Goal: Task Accomplishment & Management: Manage account settings

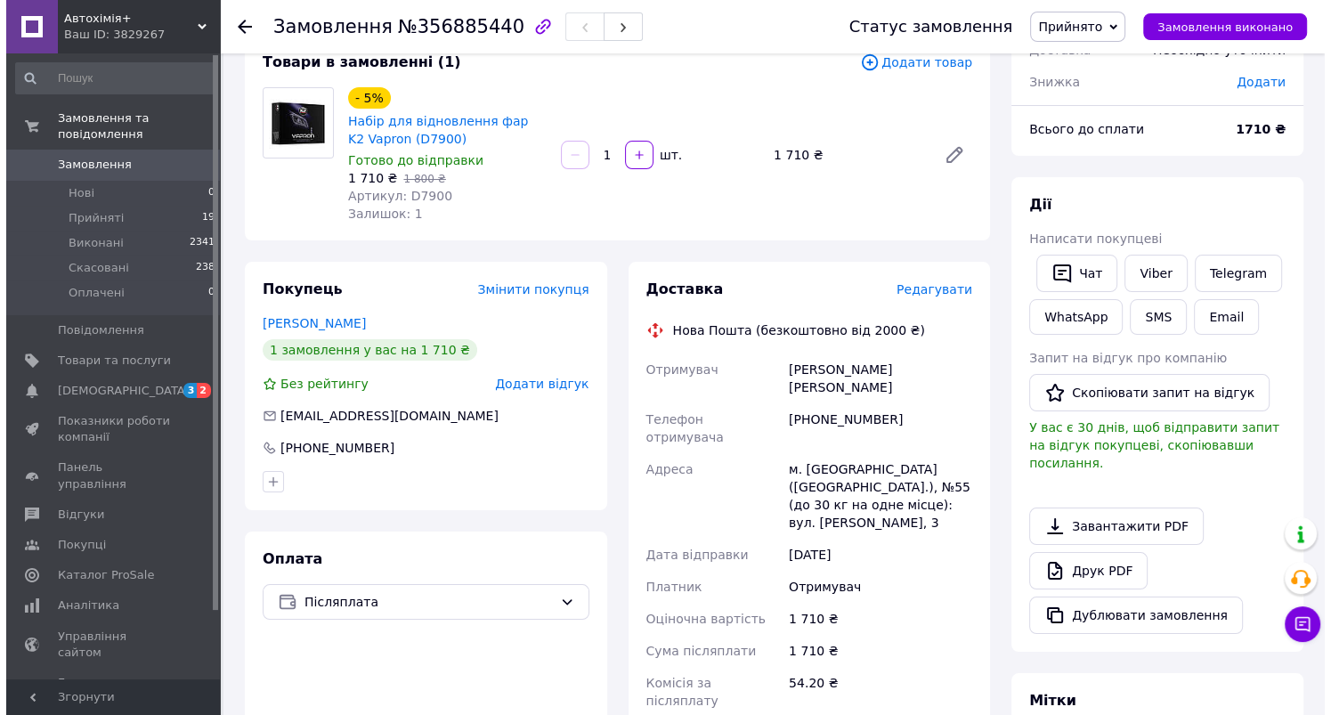
scroll to position [267, 0]
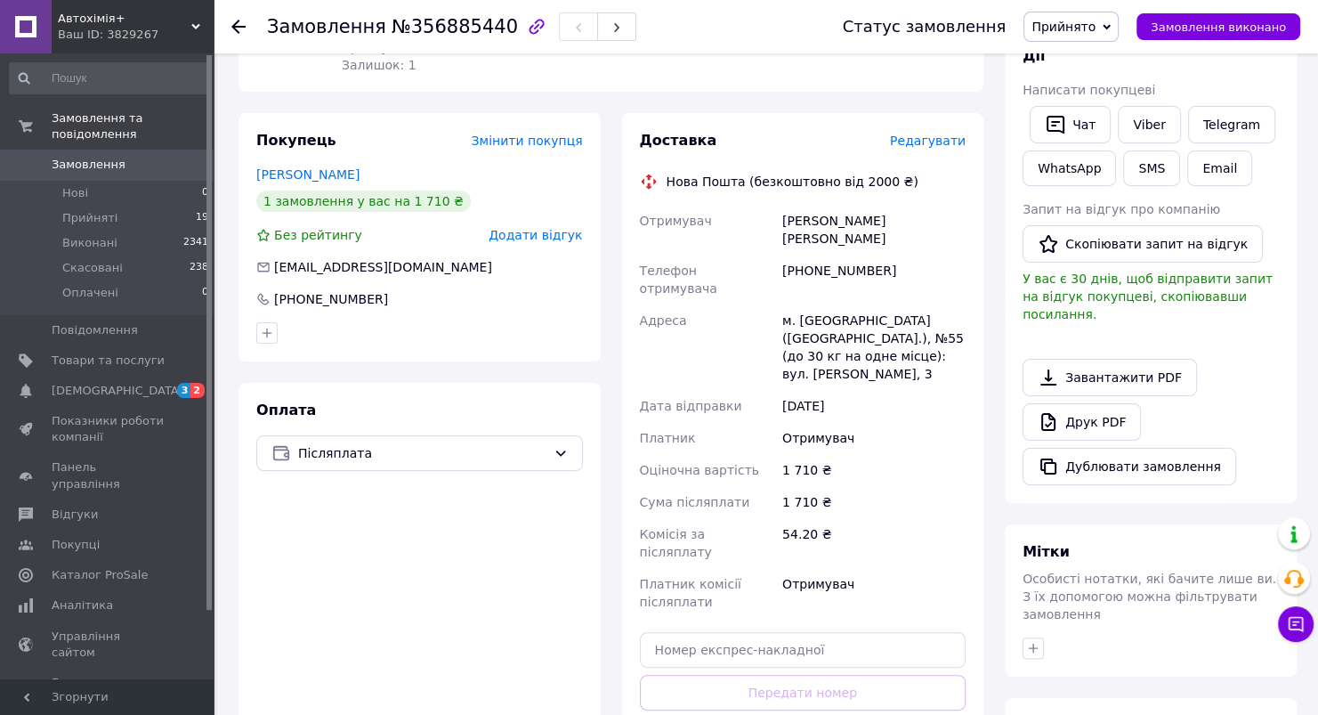
click at [925, 146] on span "Редагувати" at bounding box center [928, 141] width 76 height 14
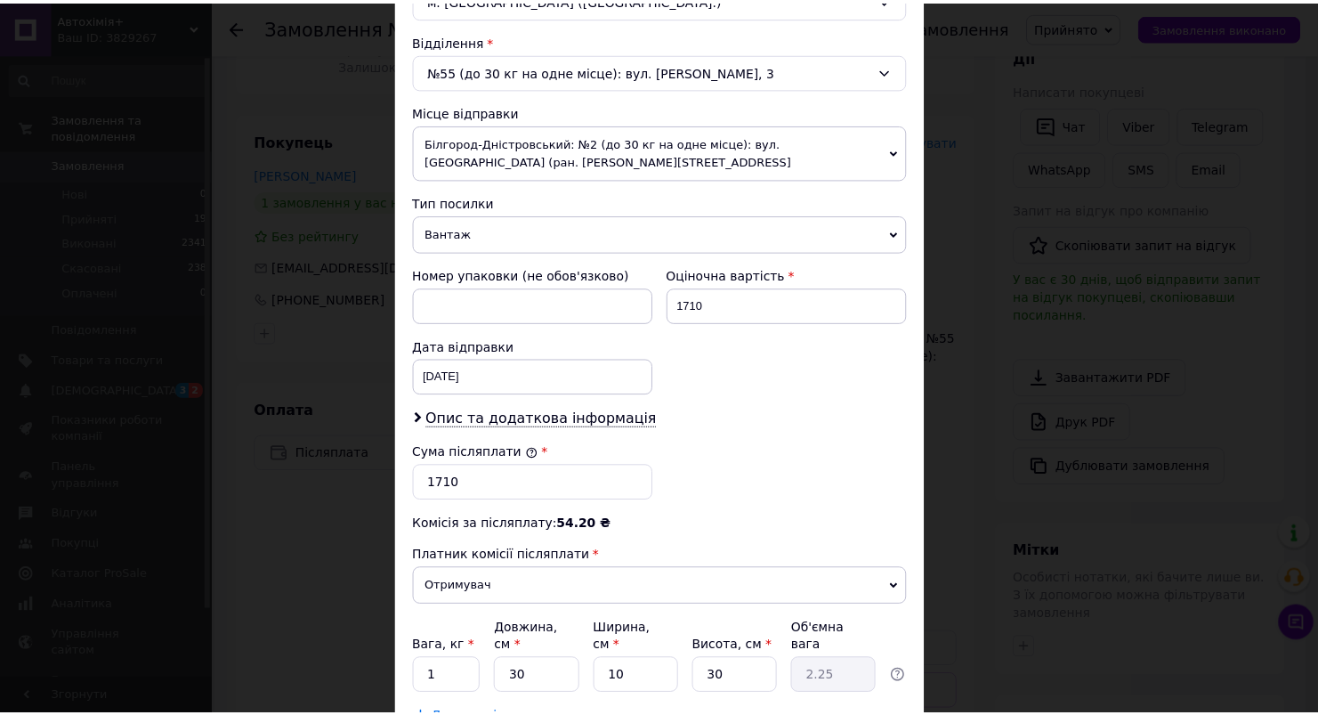
scroll to position [623, 0]
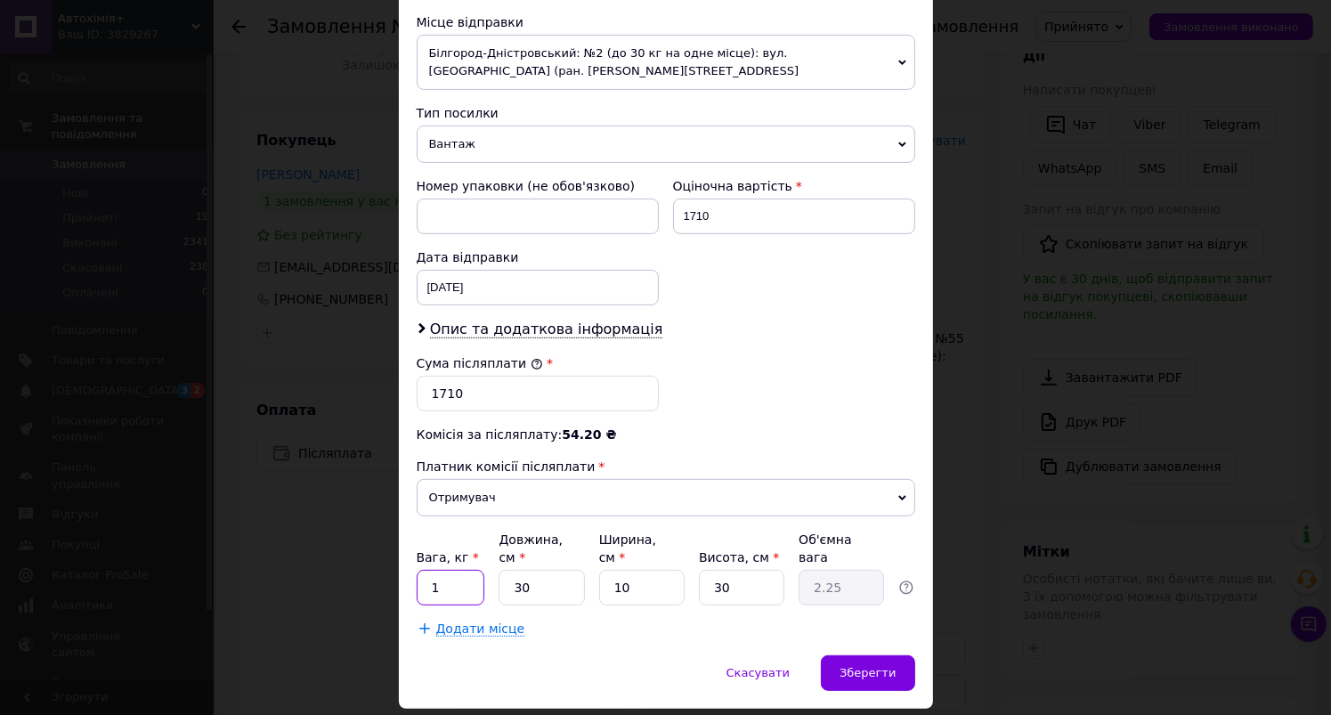
click at [466, 570] on input "1" at bounding box center [451, 588] width 69 height 36
type input "1.78"
click at [558, 570] on input "30" at bounding box center [540, 588] width 85 height 36
type input "3"
type input "0.23"
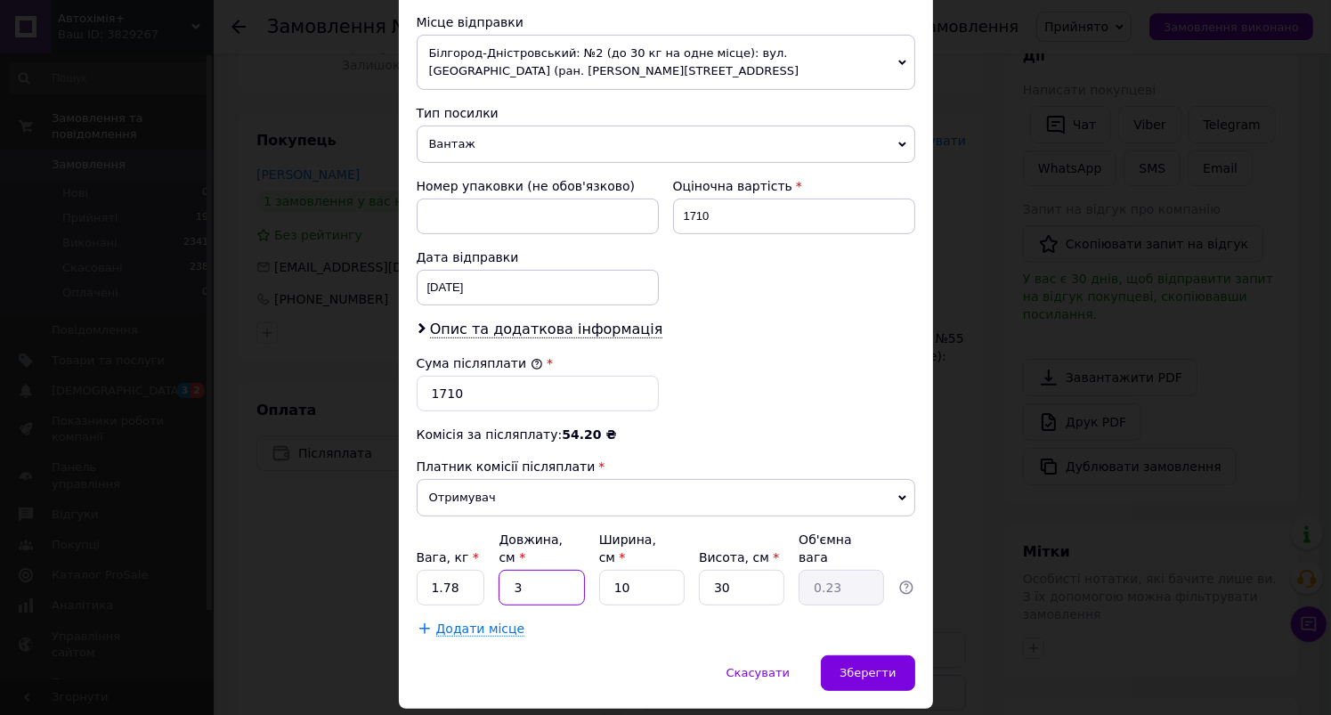
type input "39"
type input "2.93"
type input "39"
click at [631, 571] on input "10" at bounding box center [641, 588] width 85 height 36
type input "1"
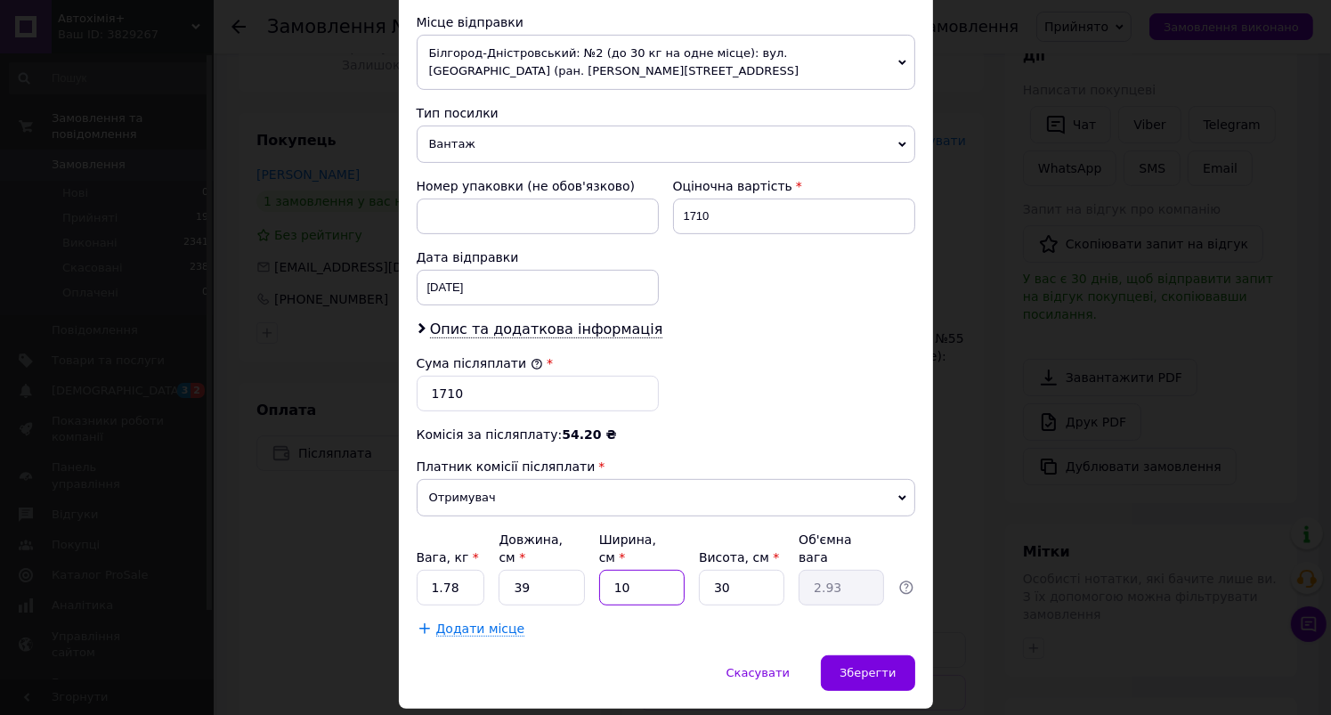
type input "0.29"
type input "11"
type input "3.22"
type input "11"
click at [732, 570] on input "30" at bounding box center [741, 588] width 85 height 36
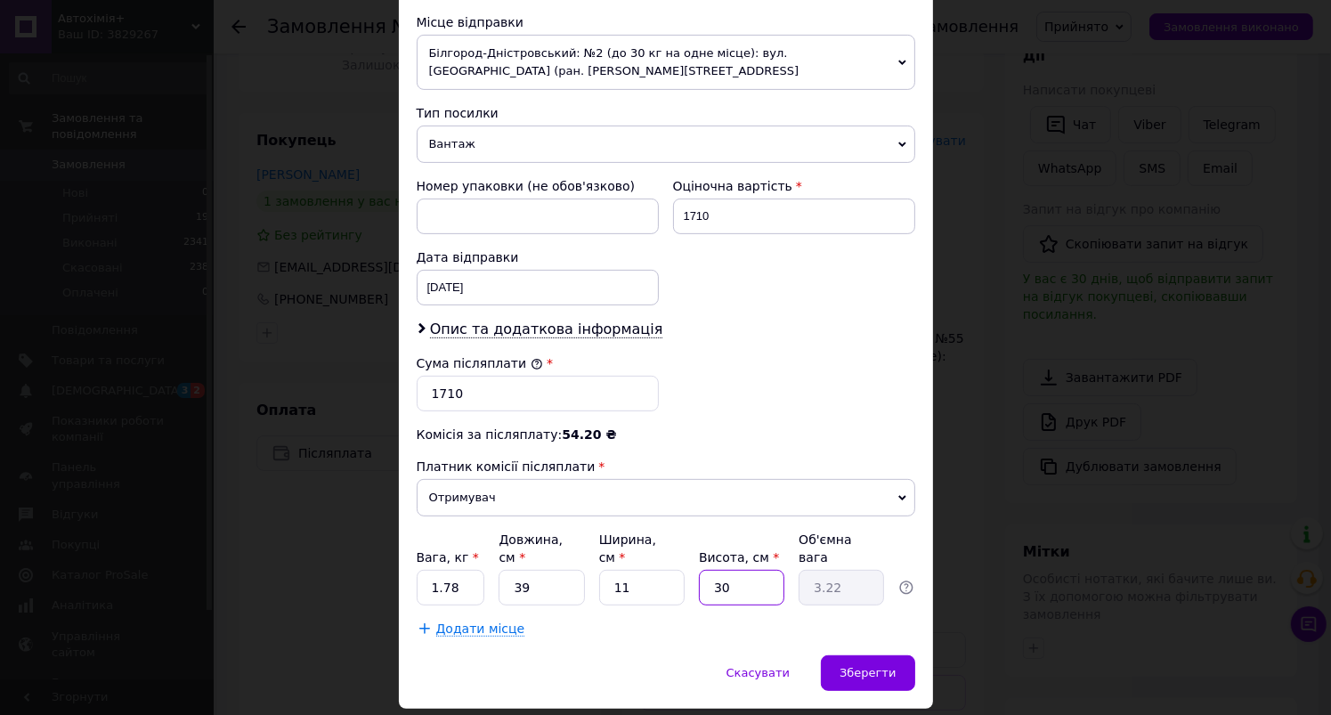
type input "3"
type input "0.32"
type input "2"
type input "0.21"
type input "27"
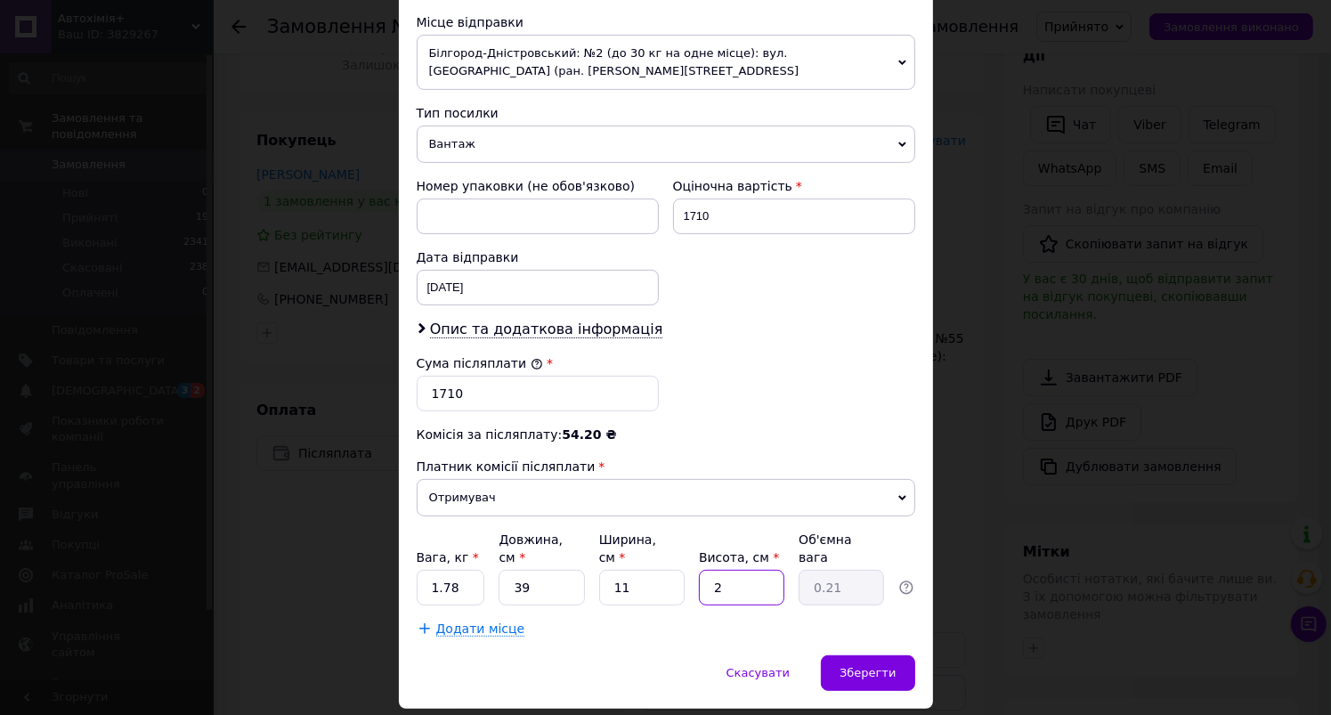
type input "2.9"
type input "27"
click at [856, 666] on span "Зберегти" at bounding box center [867, 672] width 56 height 13
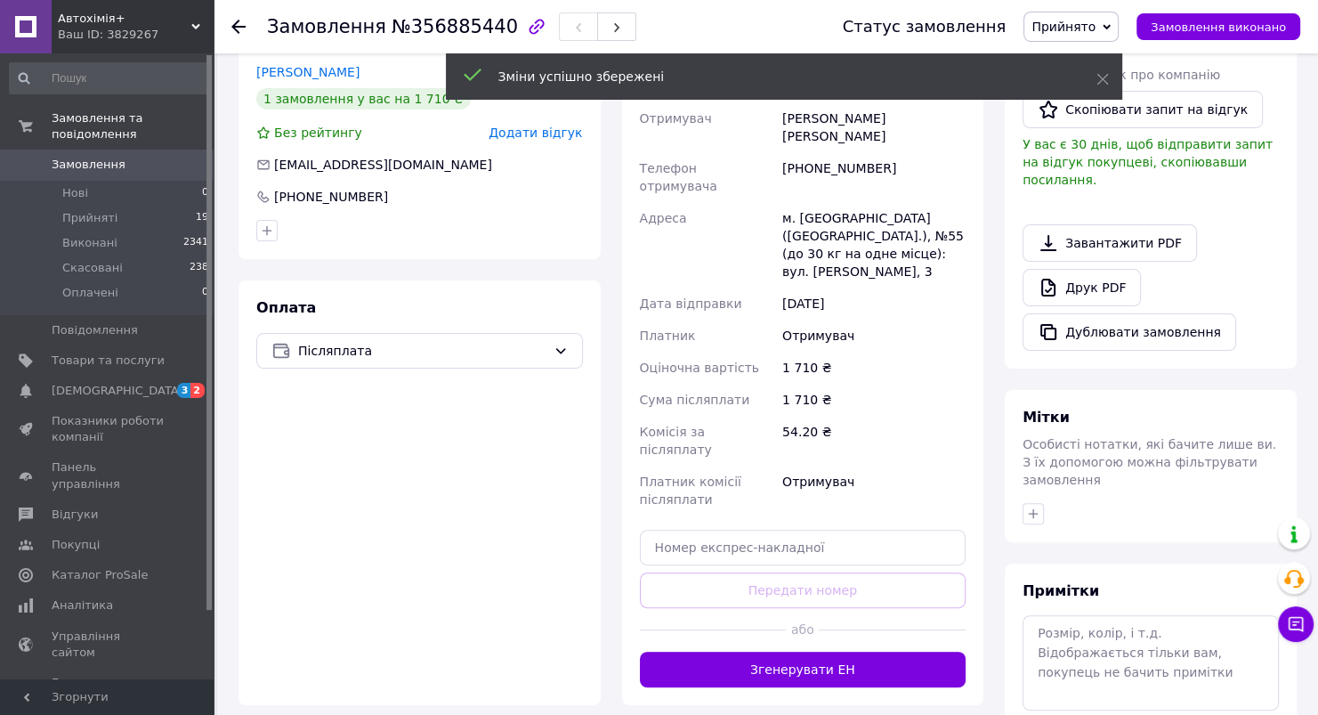
scroll to position [534, 0]
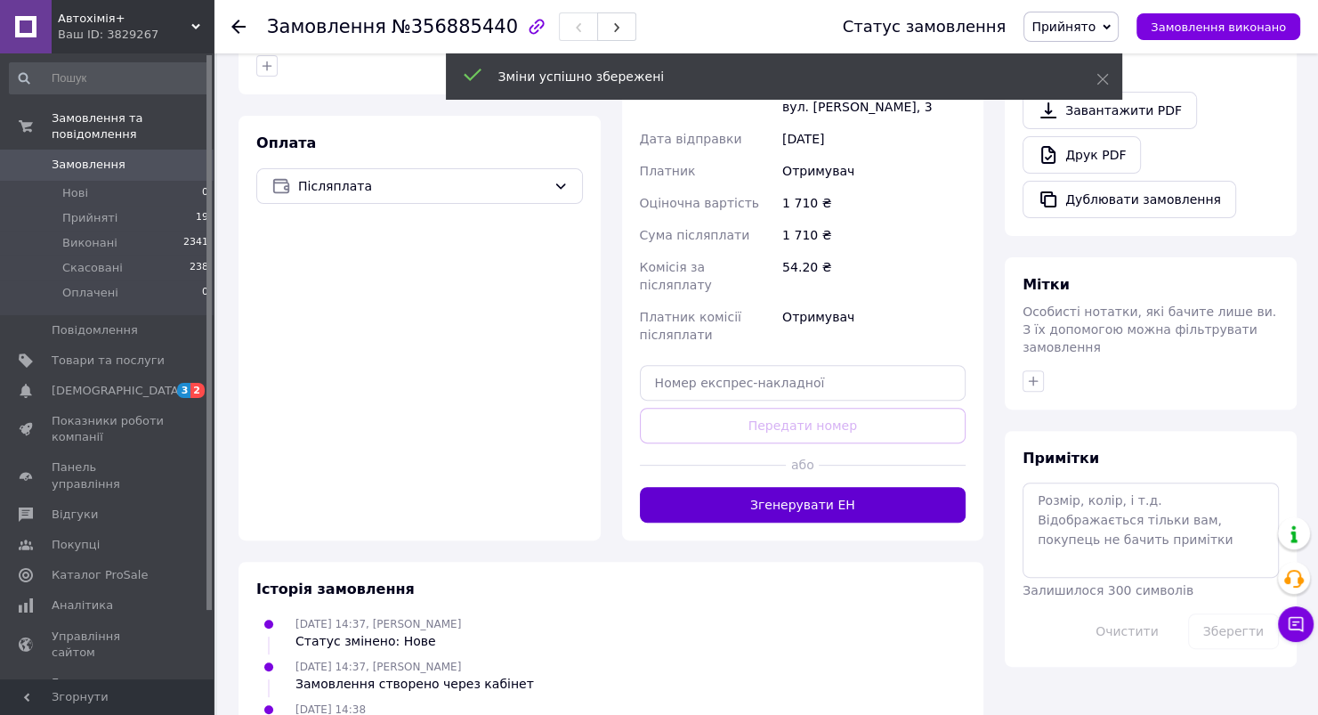
click at [854, 487] on button "Згенерувати ЕН" at bounding box center [803, 505] width 327 height 36
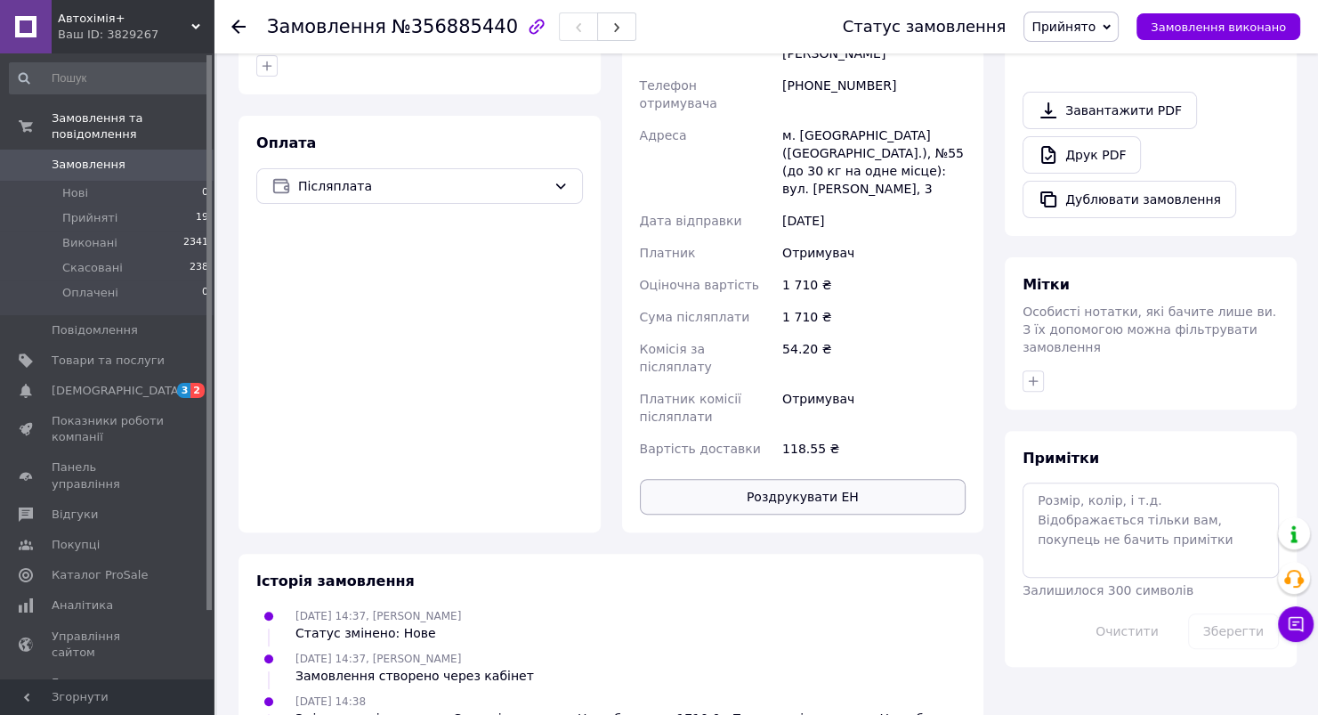
click at [867, 479] on button "Роздрукувати ЕН" at bounding box center [803, 497] width 327 height 36
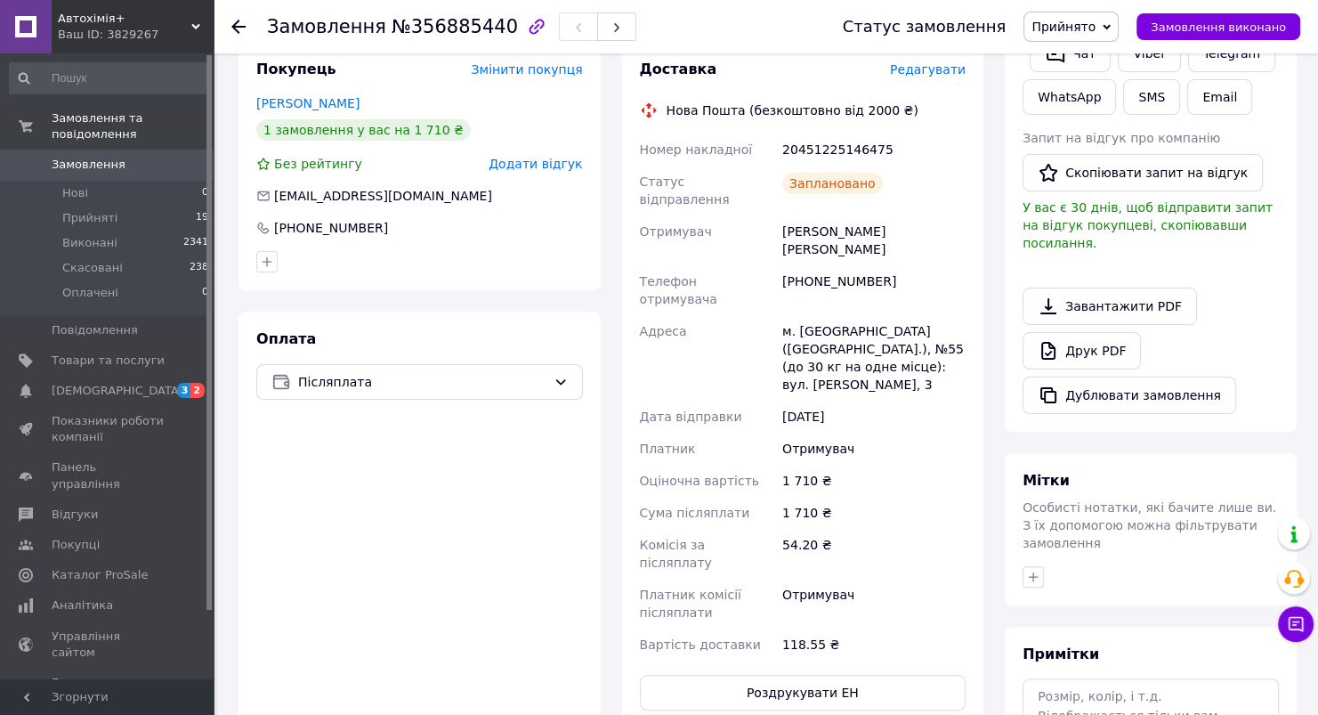
scroll to position [0, 0]
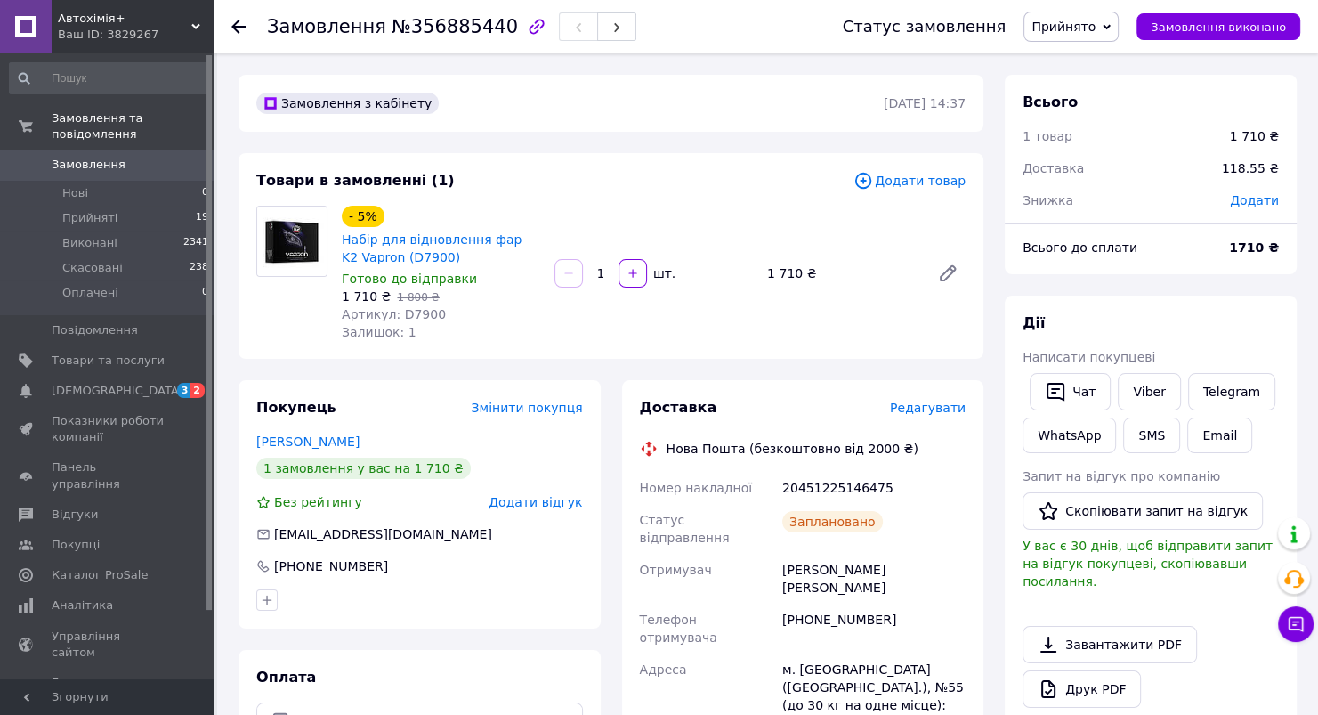
click at [99, 157] on span "Замовлення" at bounding box center [89, 165] width 74 height 16
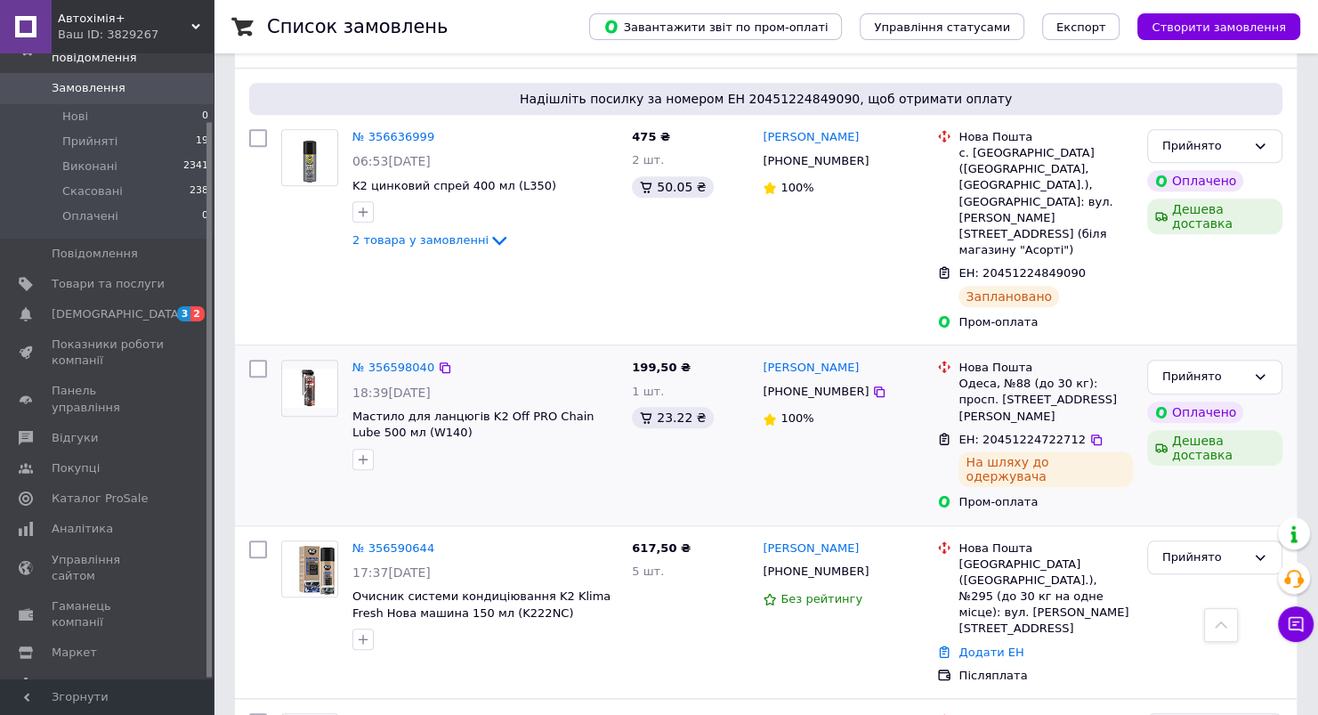
scroll to position [1602, 0]
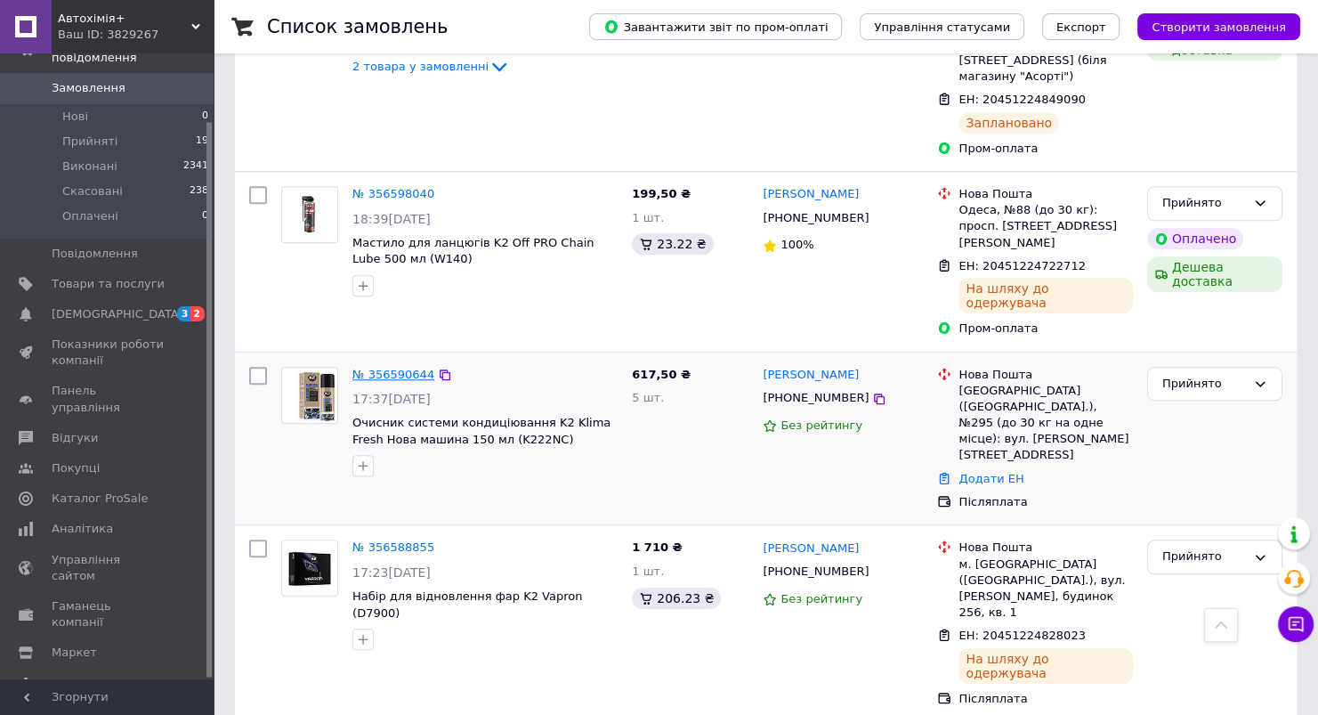
click at [394, 368] on link "№ 356590644" at bounding box center [393, 374] width 82 height 13
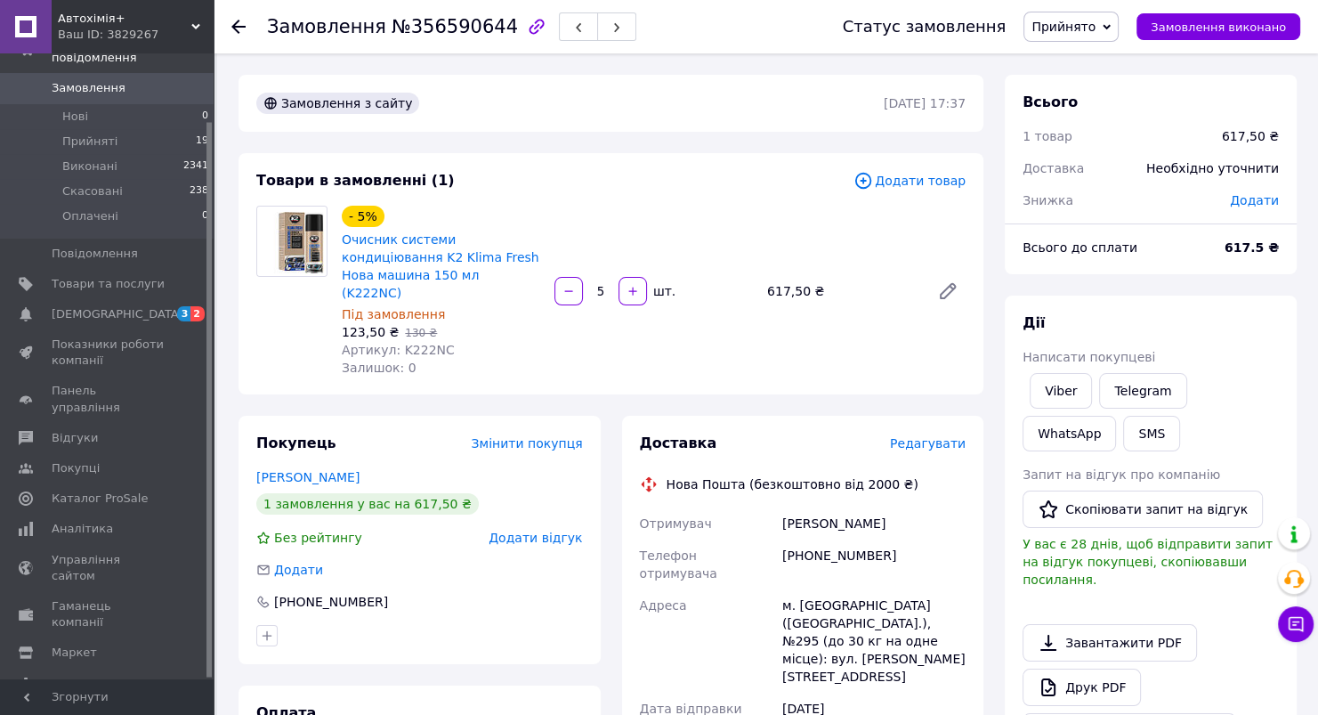
click at [944, 436] on span "Редагувати" at bounding box center [928, 443] width 76 height 14
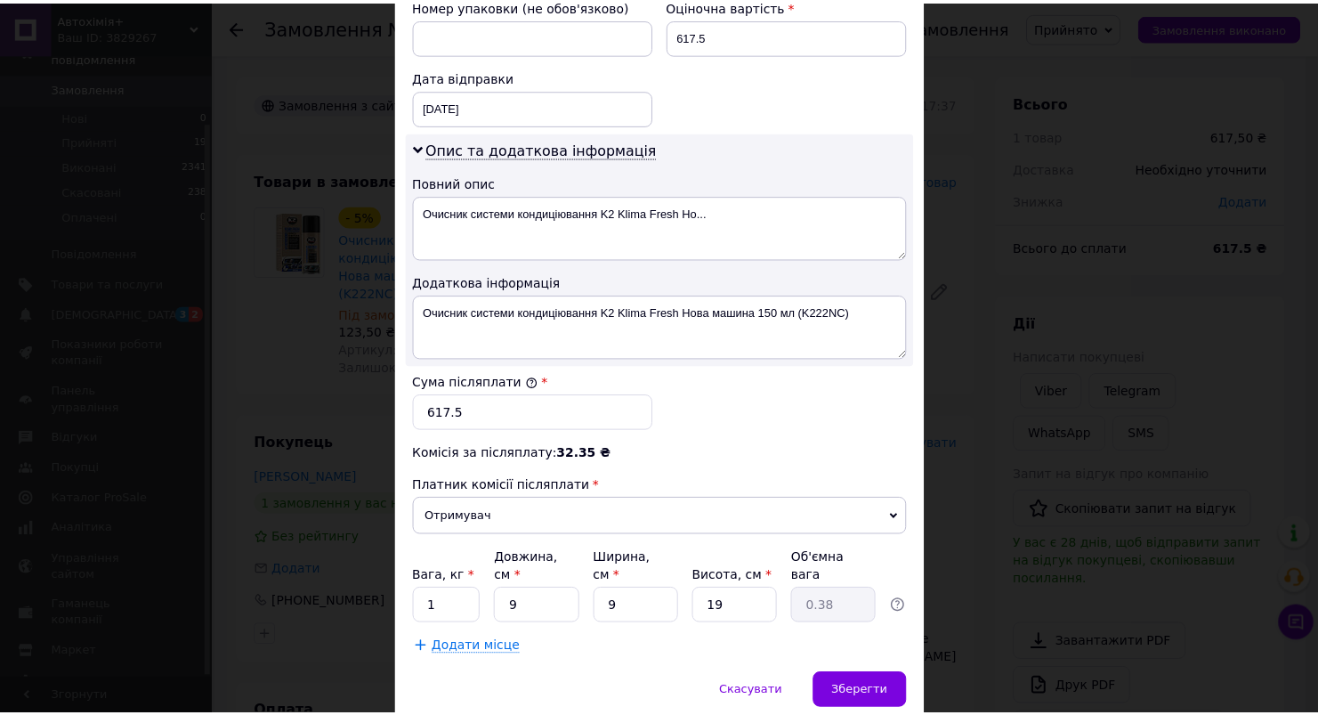
scroll to position [854, 0]
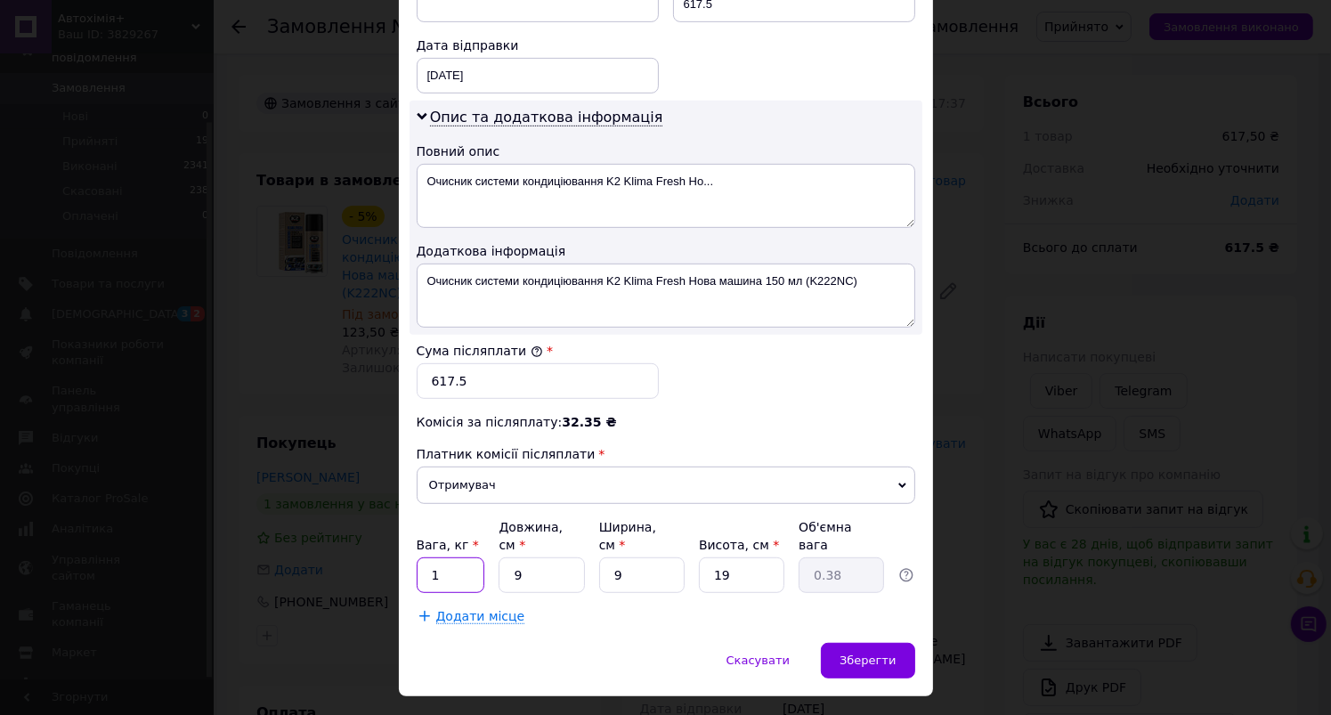
click at [451, 557] on input "1" at bounding box center [451, 575] width 69 height 36
type input "."
type input "0.97"
click at [523, 557] on input "9" at bounding box center [540, 575] width 85 height 36
type input "2"
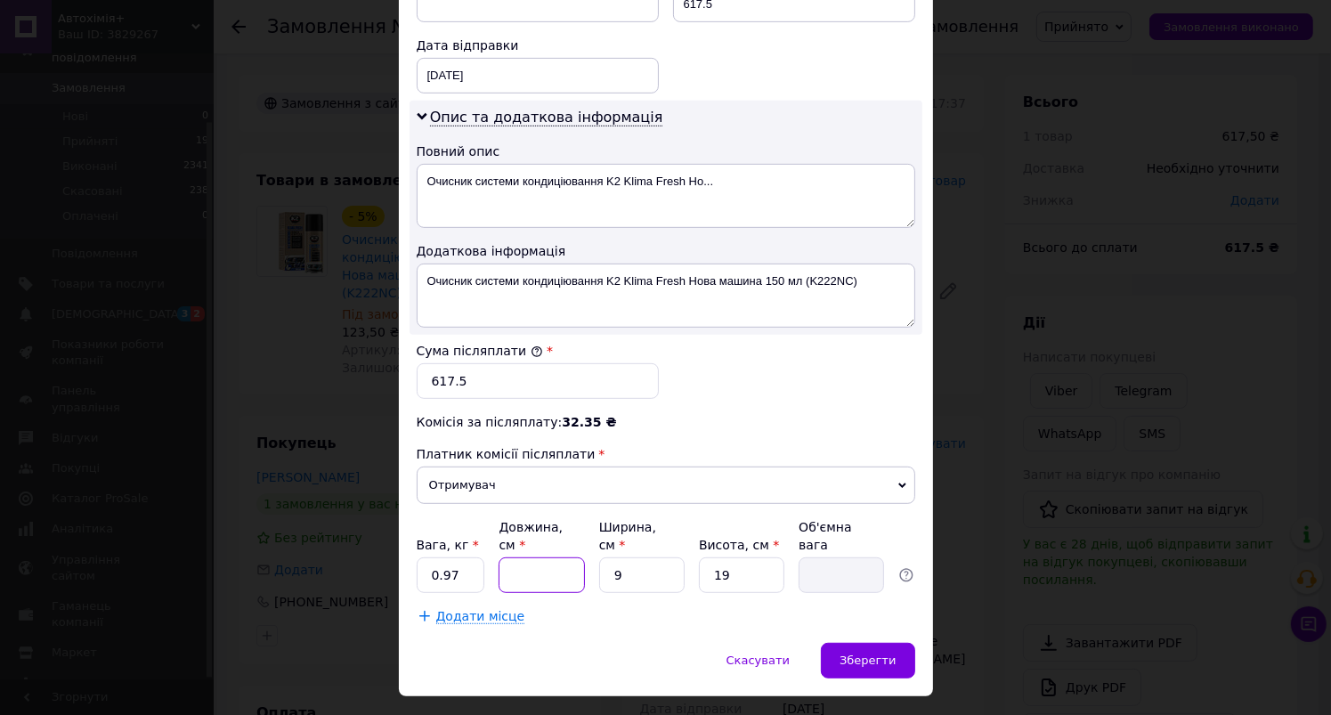
type input "0.1"
type input "21"
type input "0.9"
type input "21"
click at [636, 557] on input "9" at bounding box center [641, 575] width 85 height 36
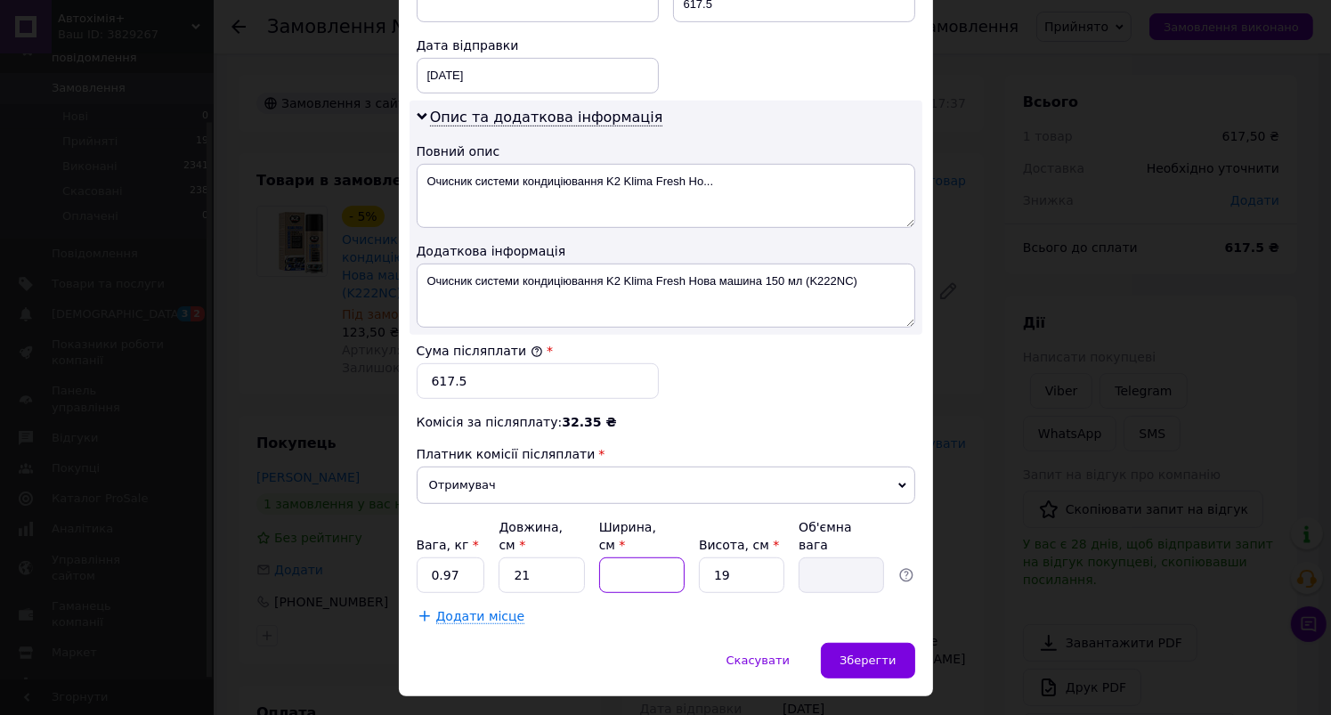
type input "2"
type input "0.2"
type input "21"
type input "2.09"
type input "21"
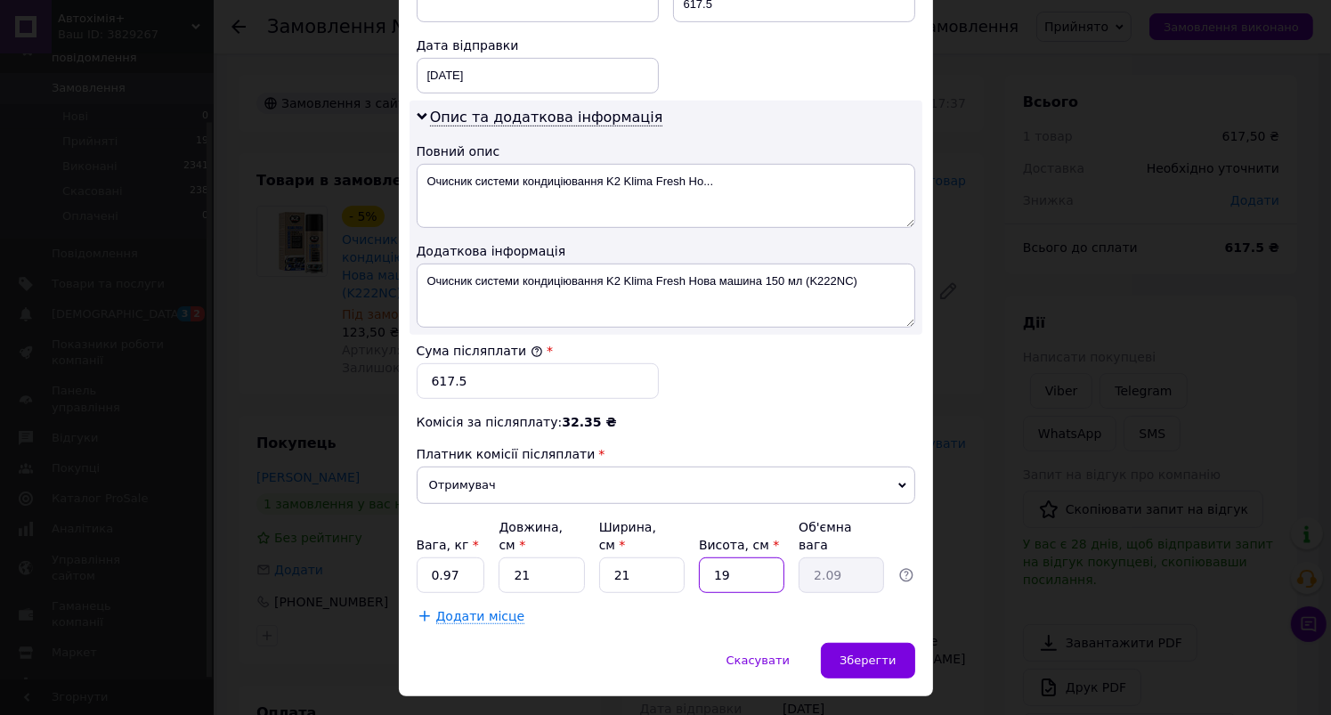
click at [726, 557] on input "19" at bounding box center [741, 575] width 85 height 36
type input "1"
type input "0.11"
type input "13"
type input "1.43"
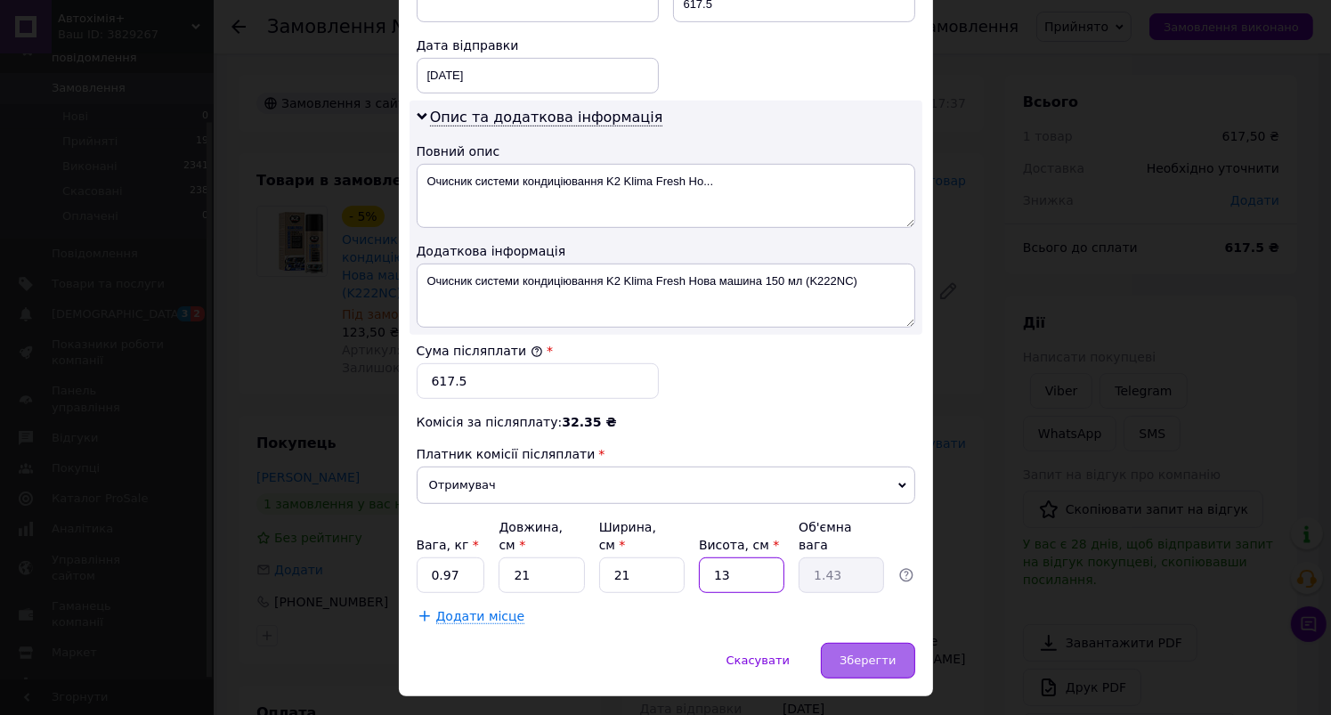
type input "13"
click at [875, 653] on span "Зберегти" at bounding box center [867, 659] width 56 height 13
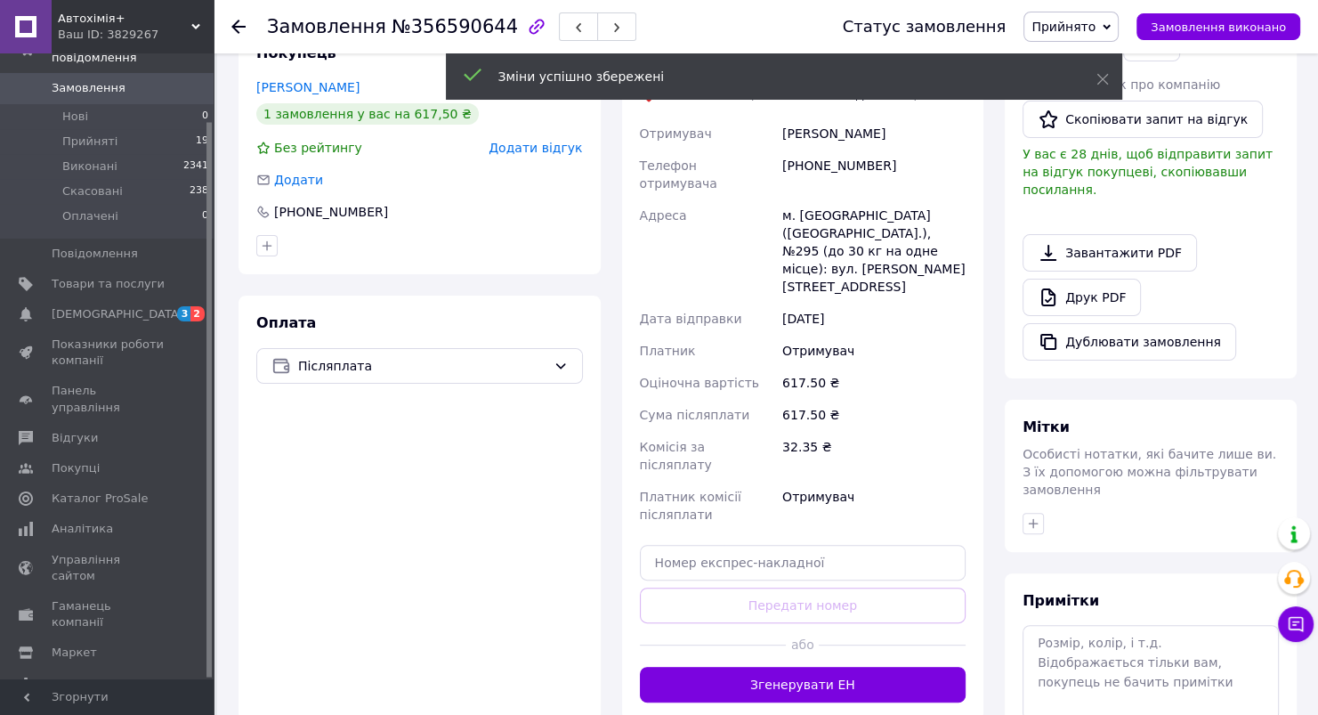
scroll to position [534, 0]
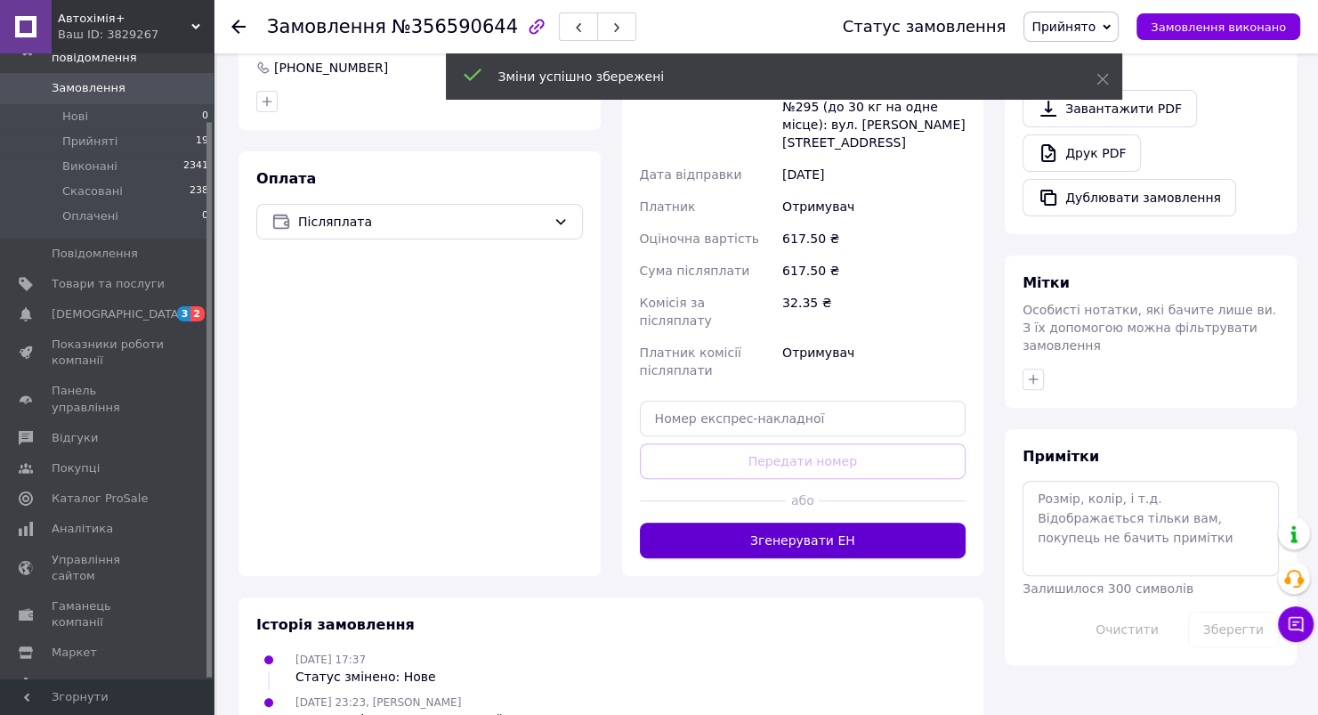
click at [883, 522] on button "Згенерувати ЕН" at bounding box center [803, 540] width 327 height 36
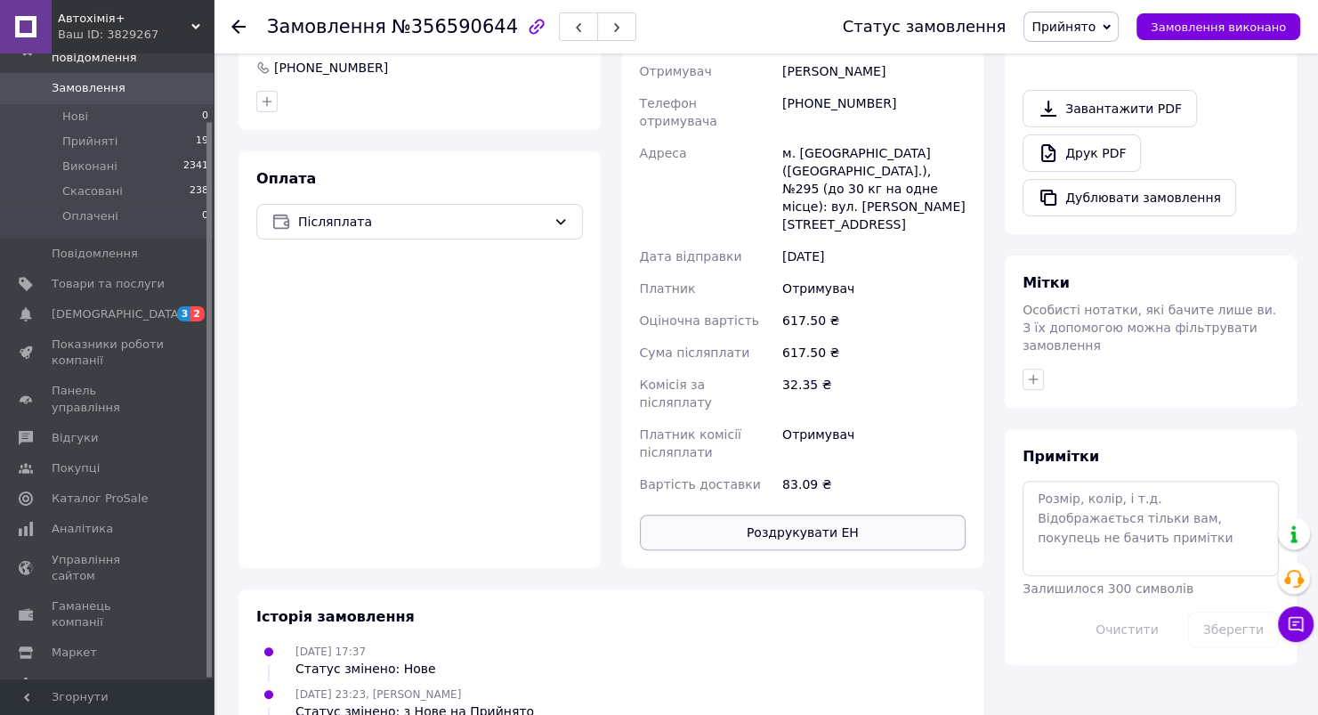
click at [858, 514] on button "Роздрукувати ЕН" at bounding box center [803, 532] width 327 height 36
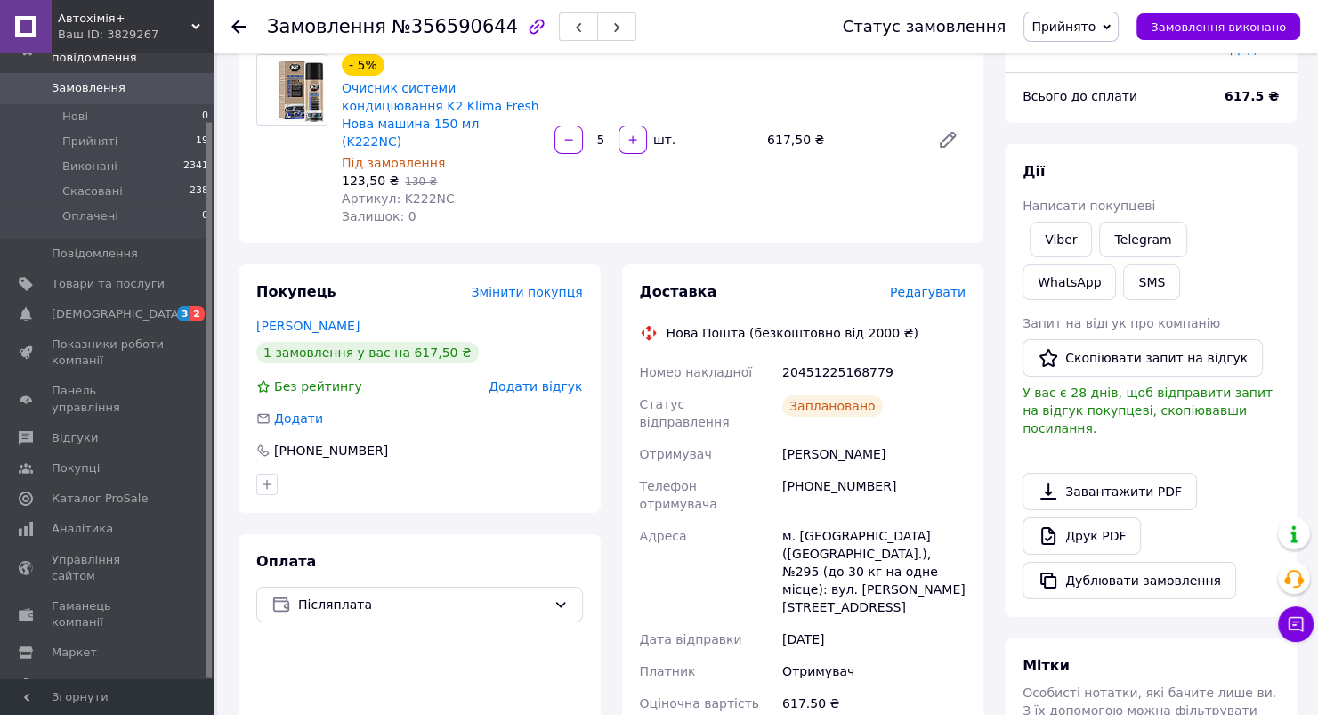
scroll to position [0, 0]
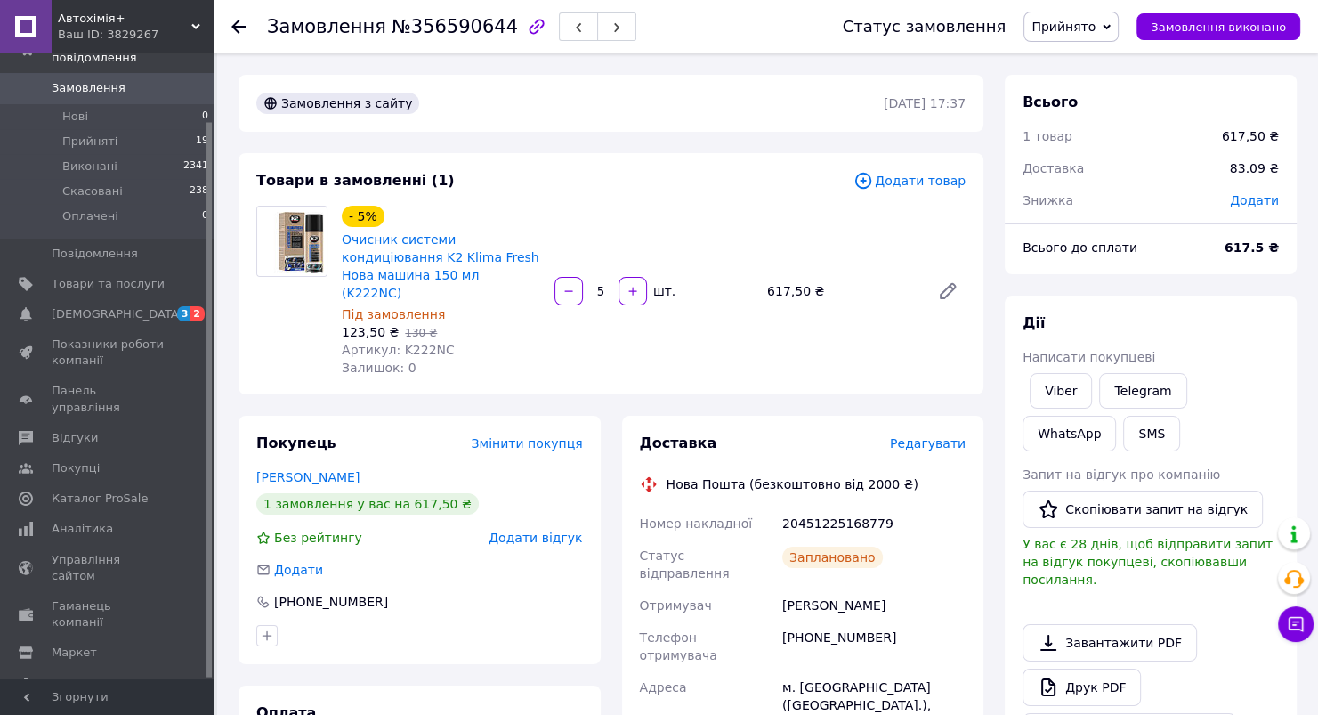
click at [107, 80] on span "Замовлення" at bounding box center [89, 88] width 74 height 16
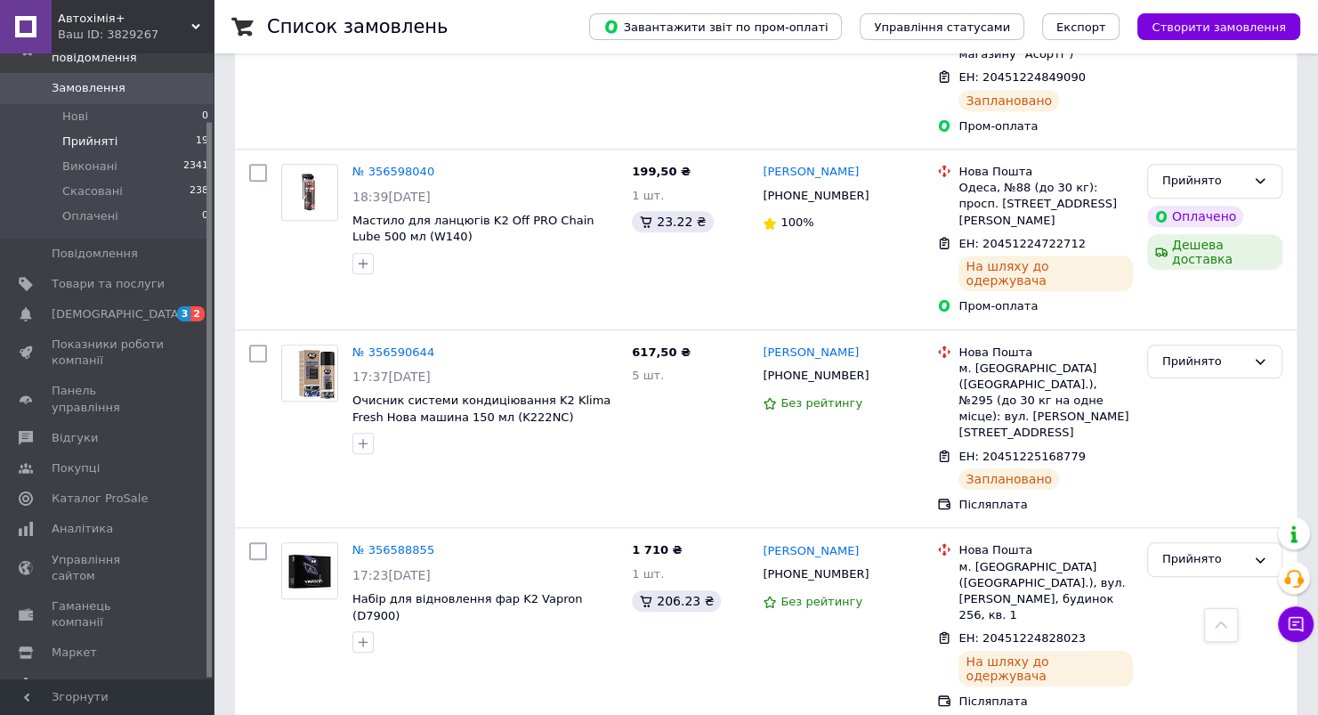
scroll to position [1513, 0]
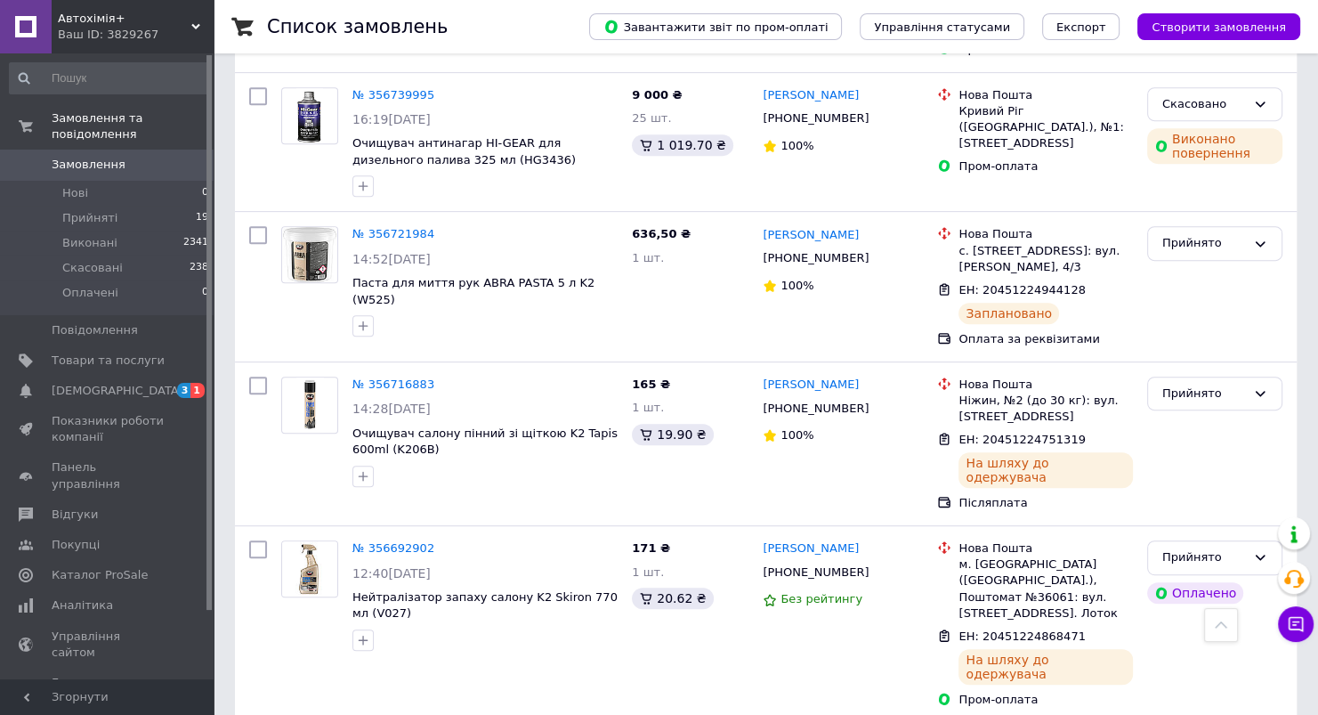
scroll to position [623, 0]
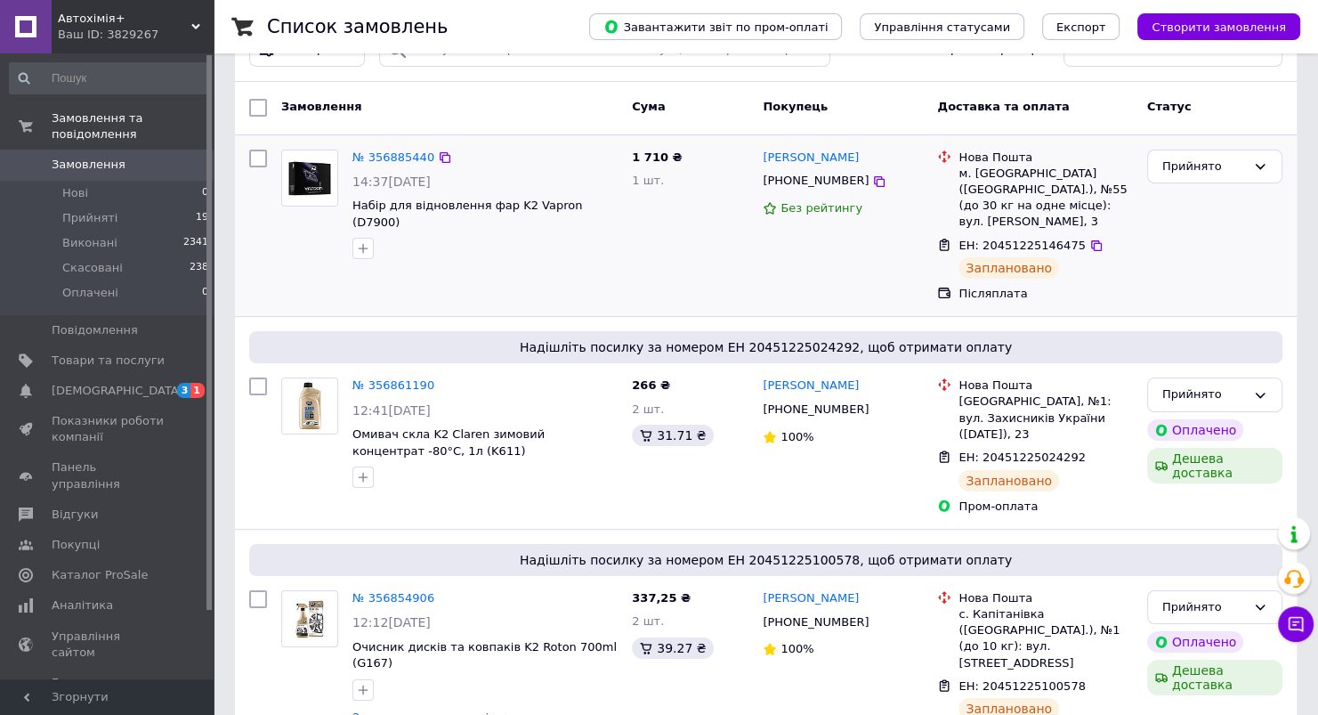
scroll to position [89, 0]
